Goal: Task Accomplishment & Management: Manage account settings

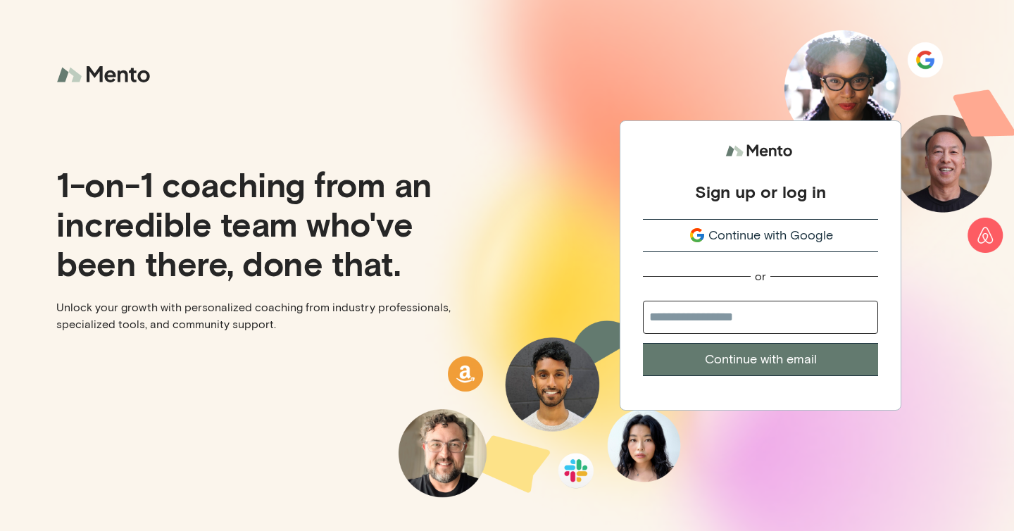
click at [708, 237] on span "Continue with Google" at bounding box center [770, 235] width 125 height 19
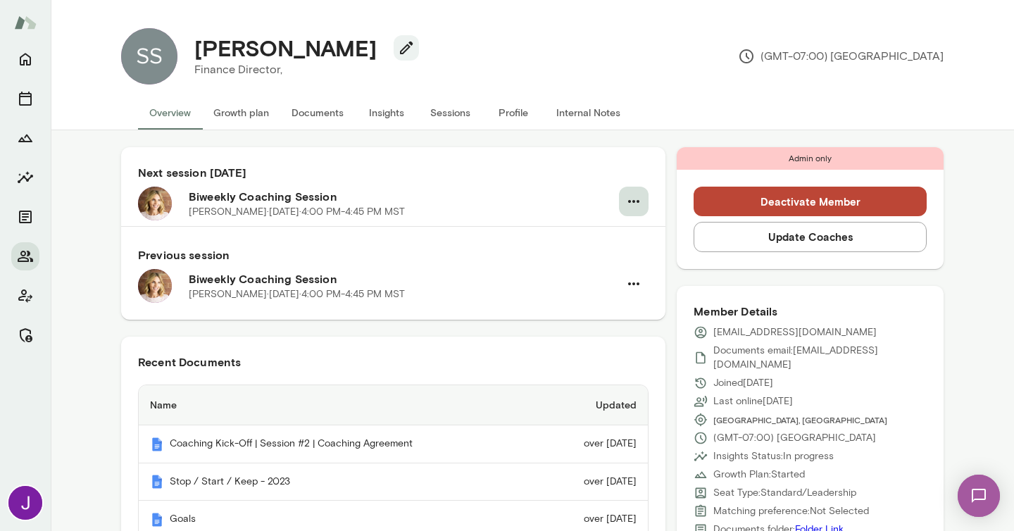
click at [637, 204] on icon "button" at bounding box center [633, 201] width 17 height 17
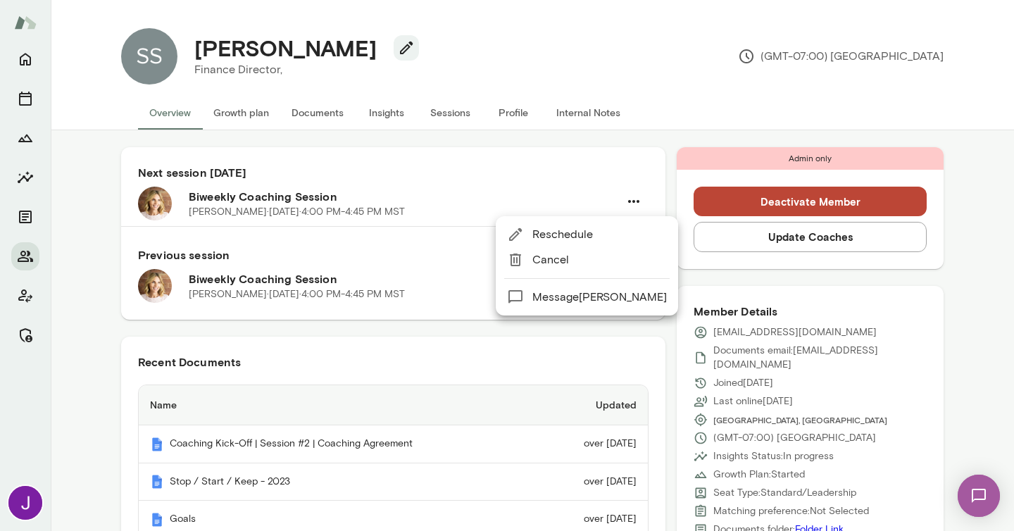
click at [568, 260] on span "Cancel" at bounding box center [599, 259] width 135 height 17
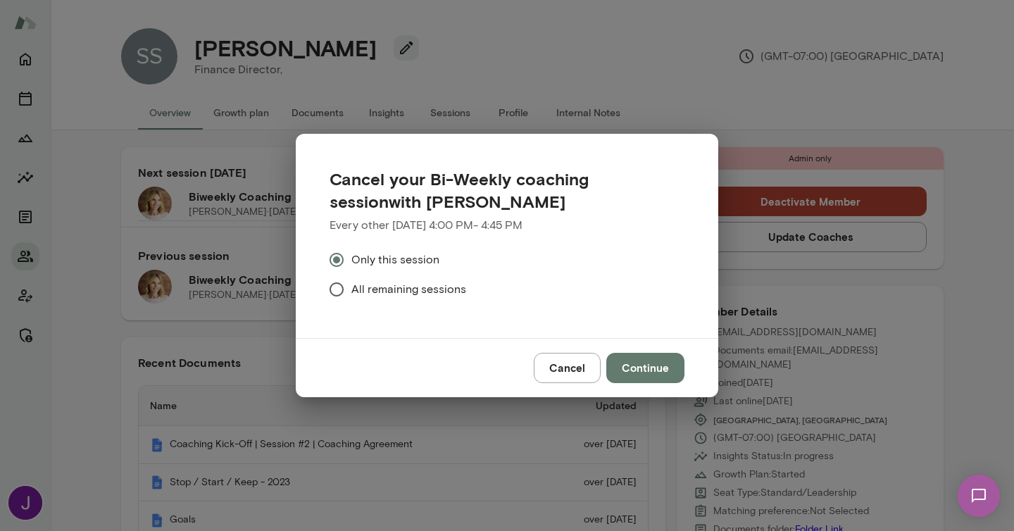
click at [394, 287] on span "All remaining sessions" at bounding box center [408, 289] width 115 height 17
click at [617, 362] on button "Continue" at bounding box center [645, 368] width 78 height 30
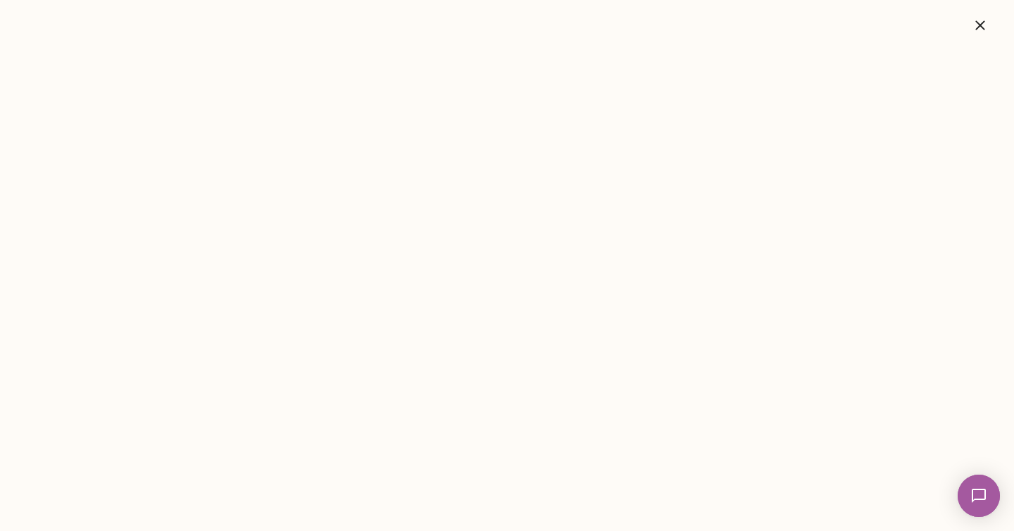
click at [987, 23] on icon "button" at bounding box center [980, 25] width 17 height 17
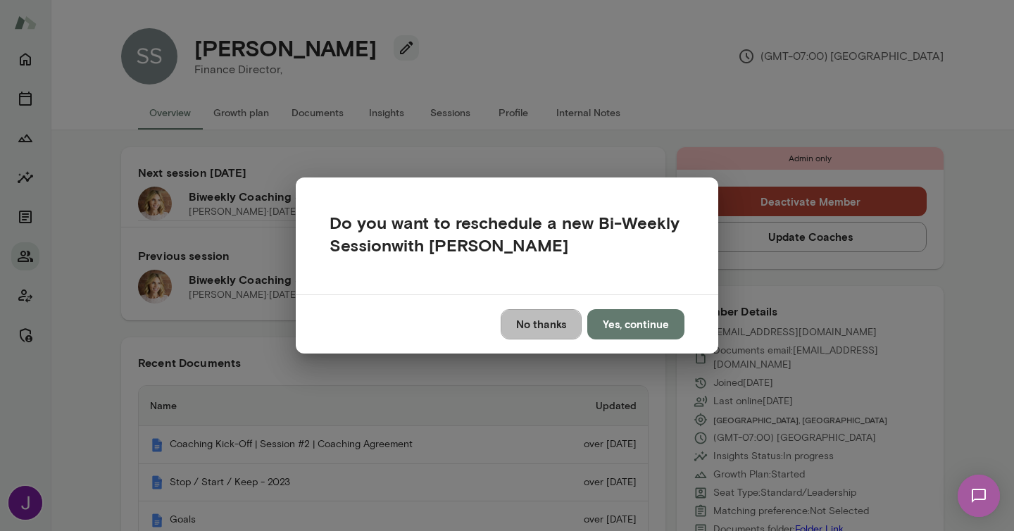
click at [558, 313] on button "No thanks" at bounding box center [541, 324] width 81 height 30
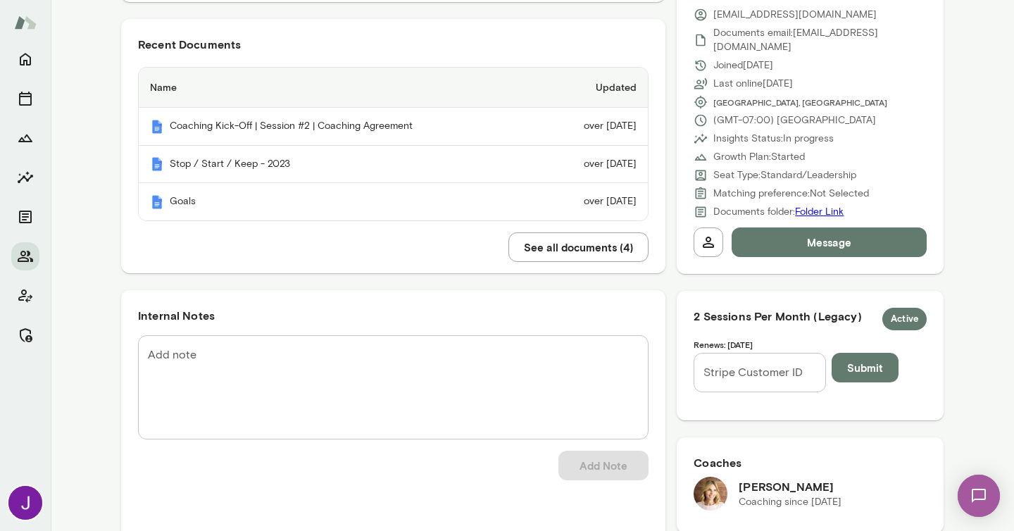
scroll to position [328, 0]
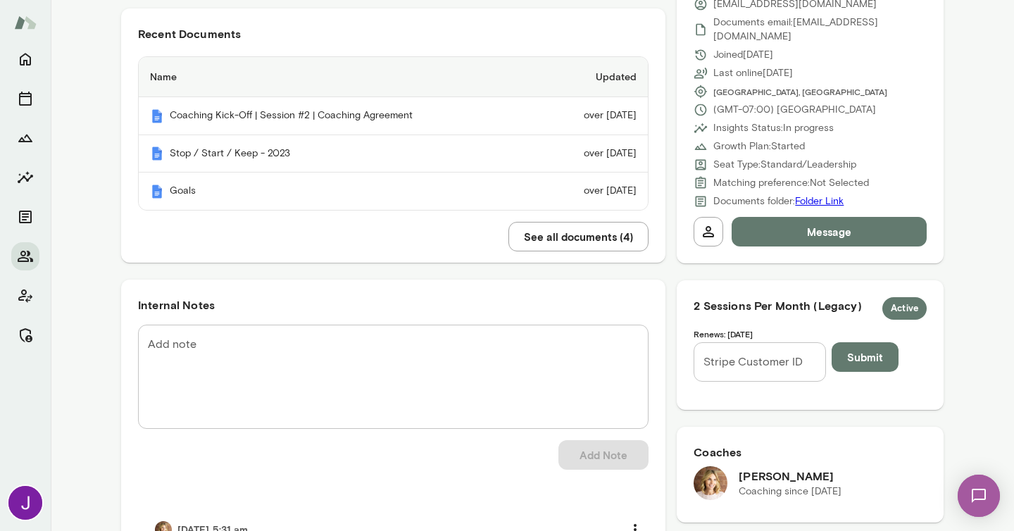
click at [468, 367] on textarea "Add note" at bounding box center [393, 376] width 491 height 81
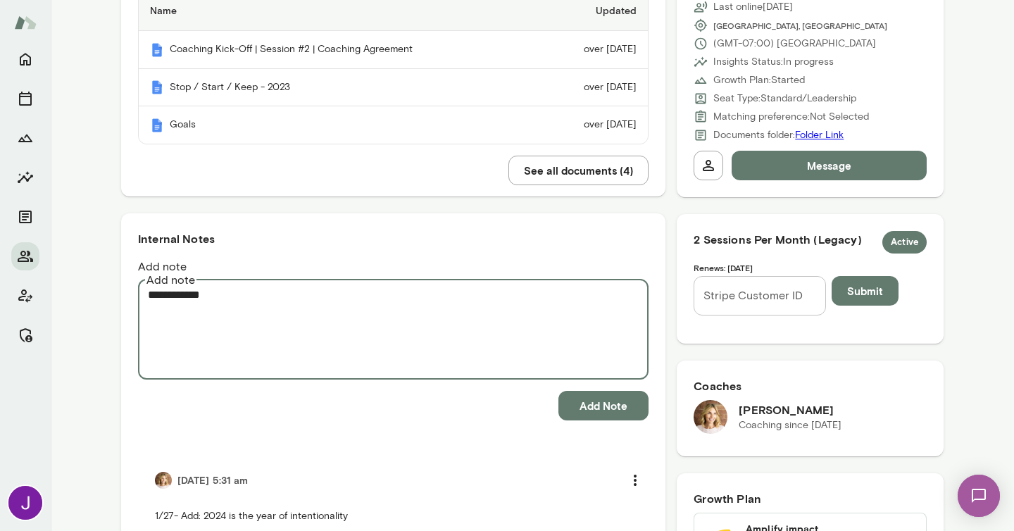
scroll to position [396, 0]
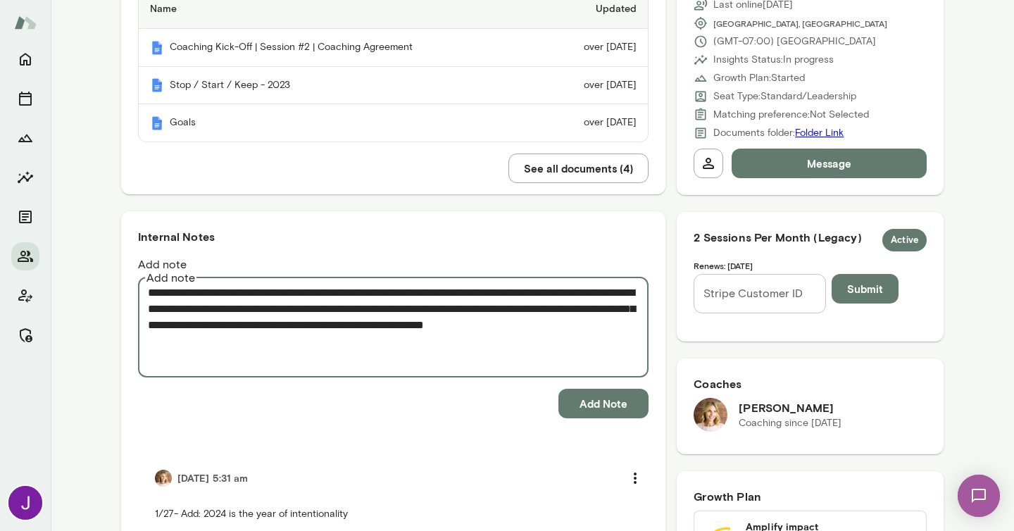
click at [180, 329] on textarea "**********" at bounding box center [393, 325] width 491 height 81
click at [261, 315] on textarea "**********" at bounding box center [393, 325] width 491 height 81
type textarea "**********"
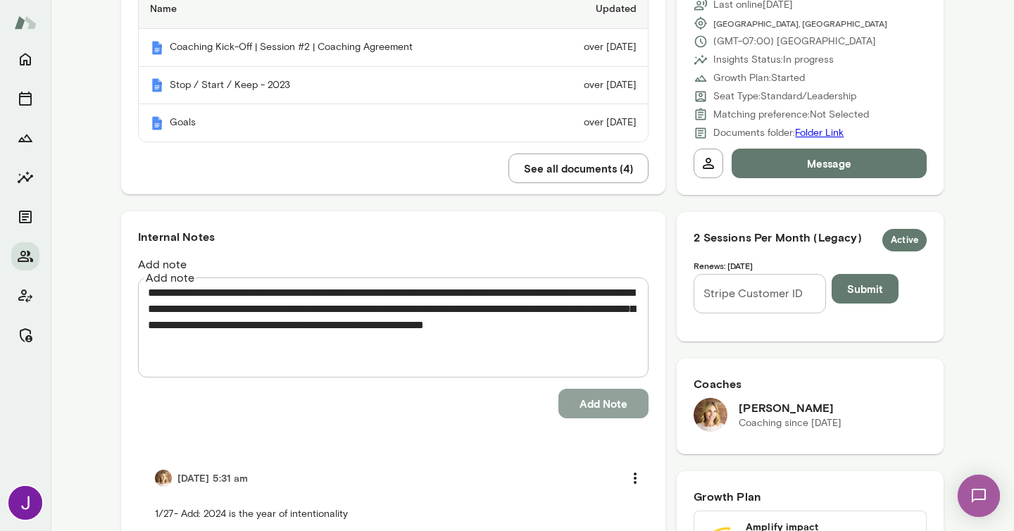
click at [608, 389] on button "Add Note" at bounding box center [603, 404] width 90 height 30
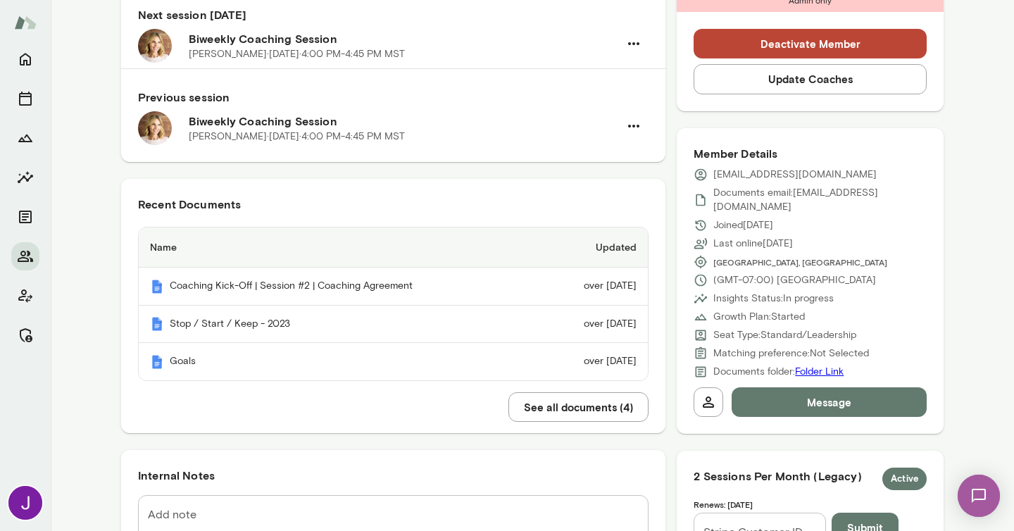
scroll to position [144, 0]
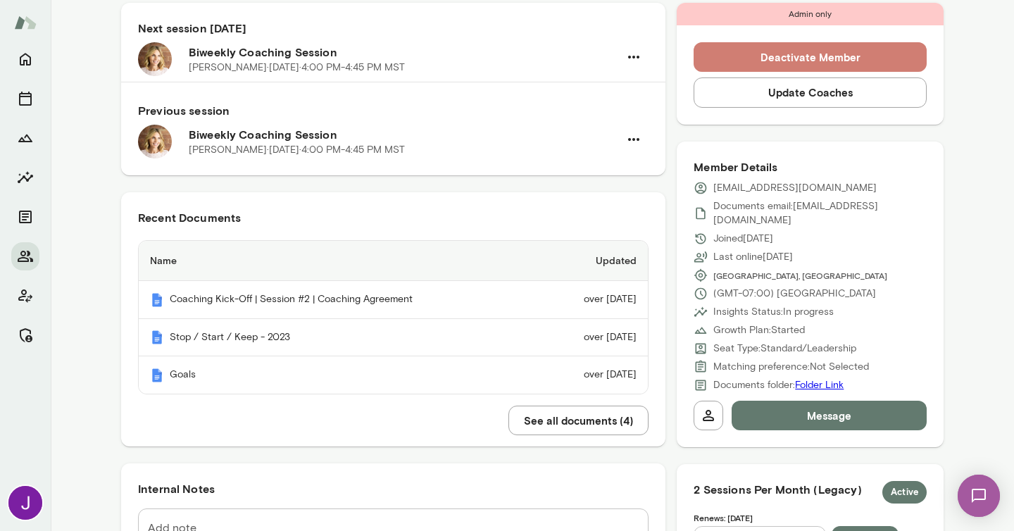
click at [745, 63] on button "Deactivate Member" at bounding box center [810, 57] width 233 height 30
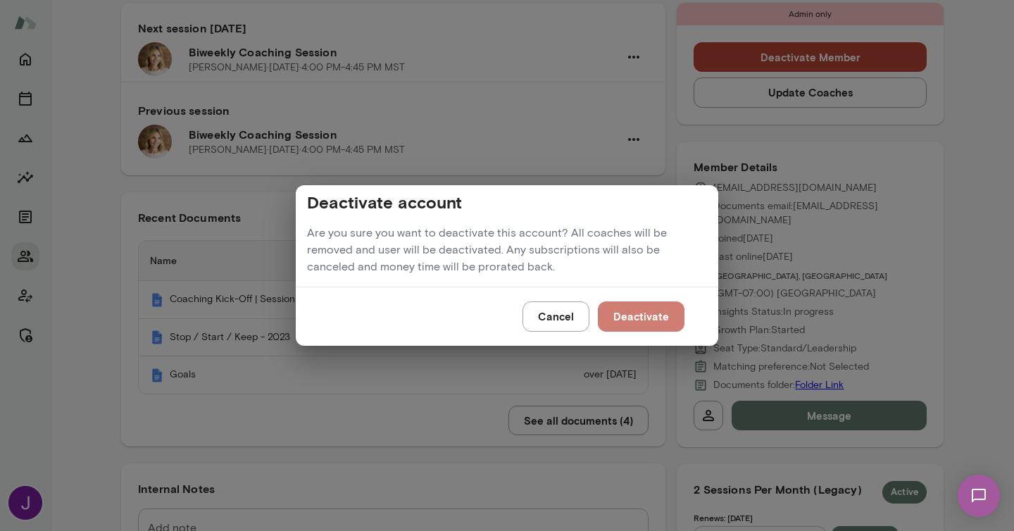
click at [620, 303] on button "Deactivate" at bounding box center [641, 316] width 87 height 30
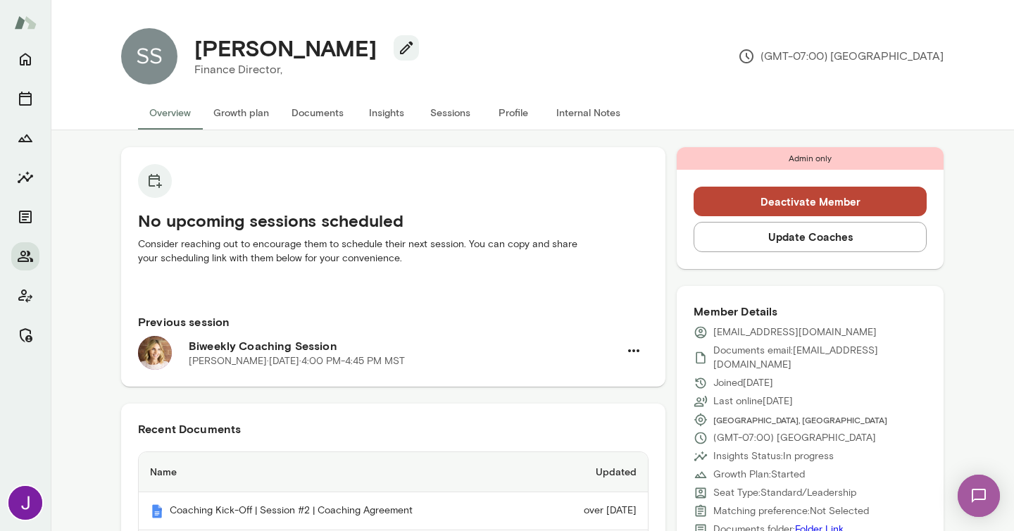
click at [738, 203] on button "Deactivate Member" at bounding box center [810, 202] width 233 height 30
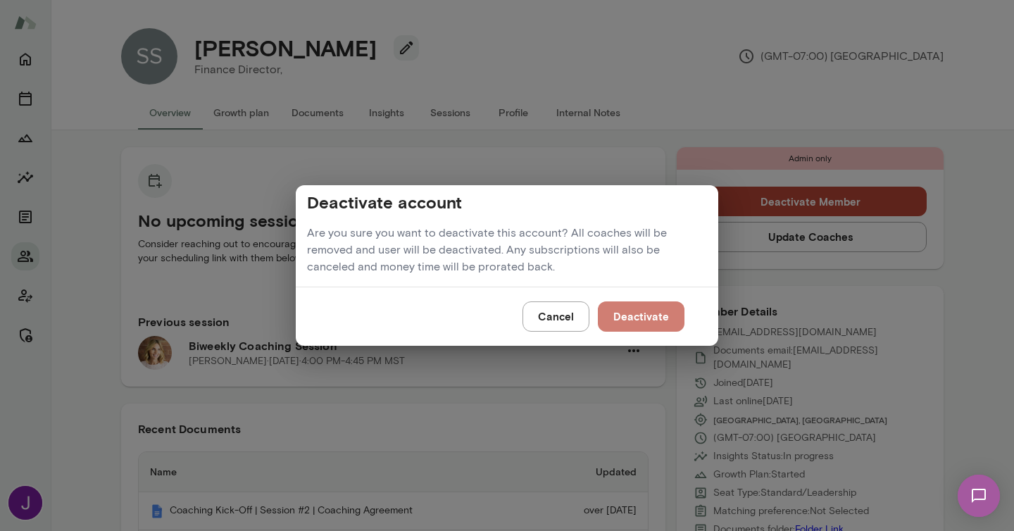
click at [627, 323] on button "Deactivate" at bounding box center [641, 316] width 87 height 30
